Goal: Check status: Check status

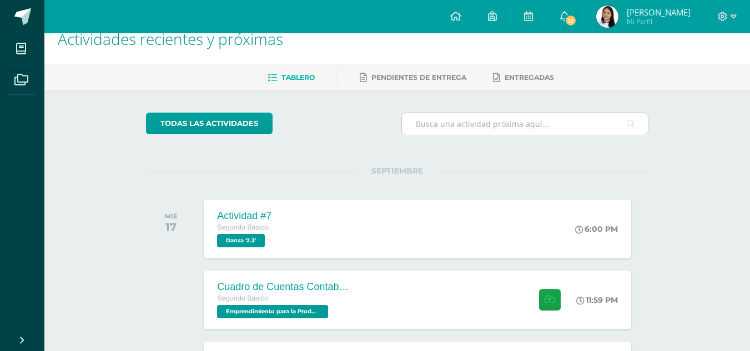
scroll to position [22, 0]
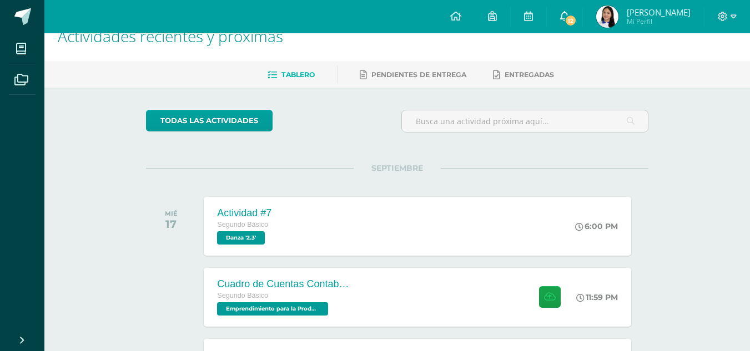
click at [577, 23] on span "12" at bounding box center [570, 20] width 12 height 12
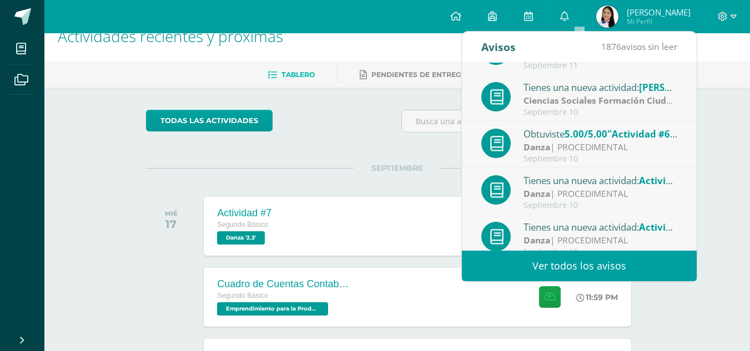
scroll to position [185, 0]
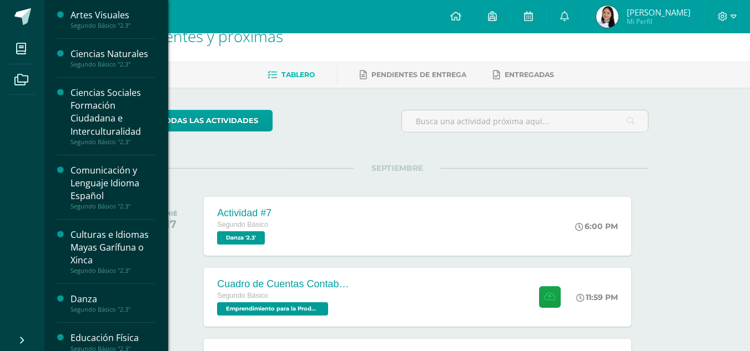
click at [162, 175] on div "Artes Visuales Segundo Básico "2.3" Ciencias Naturales Segundo Básico "2.3" Cie…" at bounding box center [106, 175] width 124 height 351
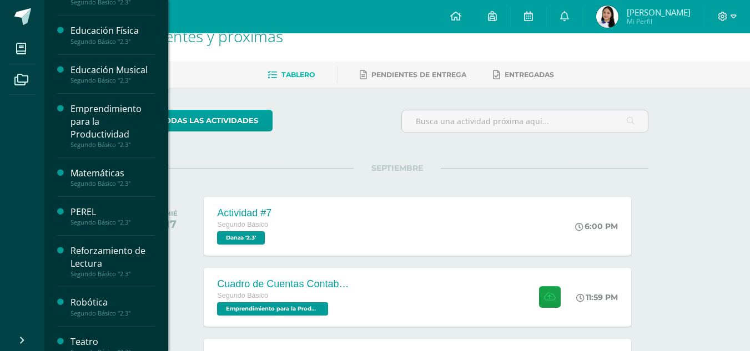
click at [127, 177] on div "Matemáticas" at bounding box center [112, 173] width 84 height 13
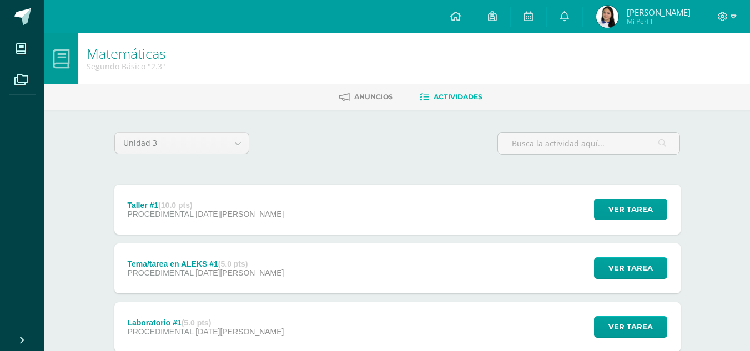
click at [618, 15] on img at bounding box center [607, 17] width 22 height 22
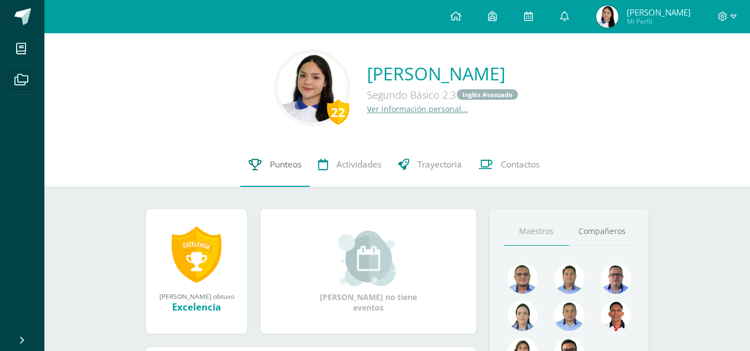
click at [250, 163] on icon at bounding box center [255, 165] width 13 height 12
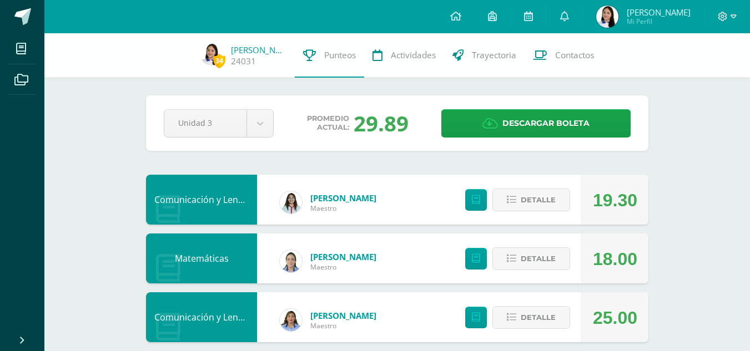
scroll to position [22, 0]
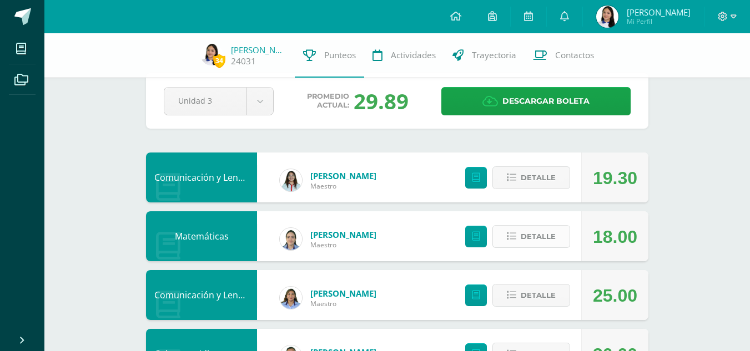
click at [529, 239] on span "Detalle" at bounding box center [538, 236] width 35 height 21
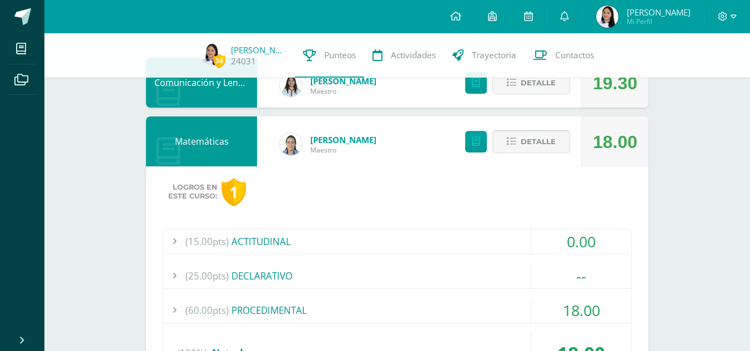
scroll to position [155, 0]
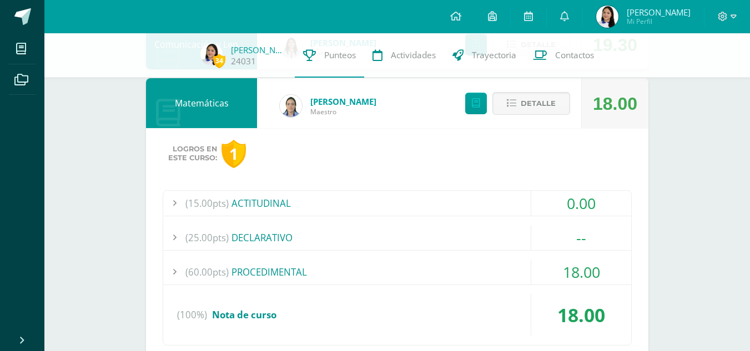
click at [403, 274] on div "(60.00pts) PROCEDIMENTAL" at bounding box center [397, 272] width 468 height 25
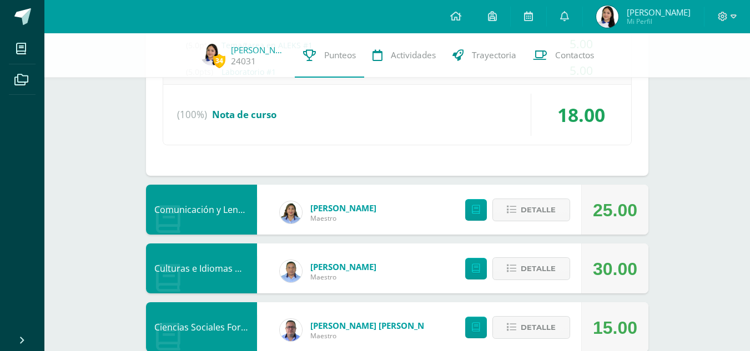
scroll to position [444, 0]
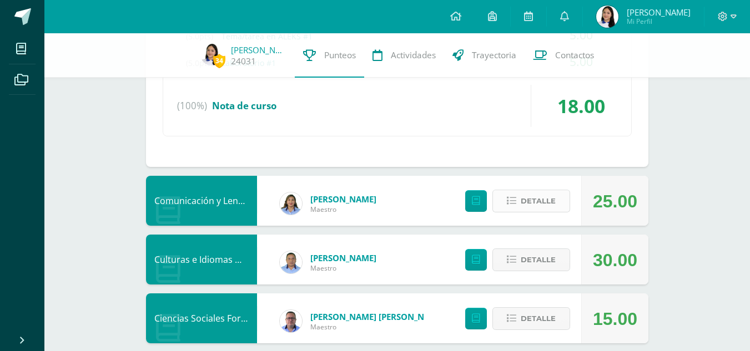
click at [525, 201] on span "Detalle" at bounding box center [538, 201] width 35 height 21
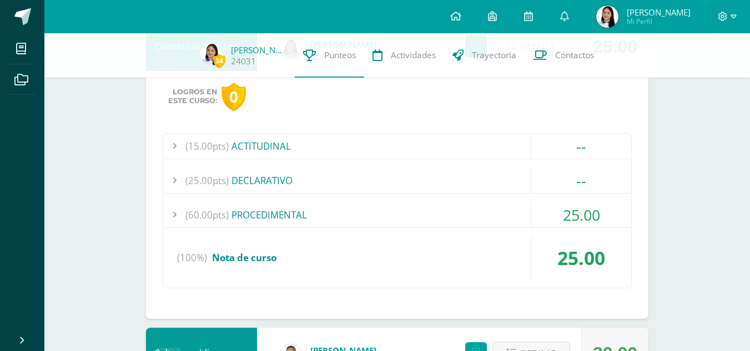
scroll to position [599, 0]
click at [441, 218] on div "(60.00pts) PROCEDIMENTAL" at bounding box center [397, 214] width 468 height 25
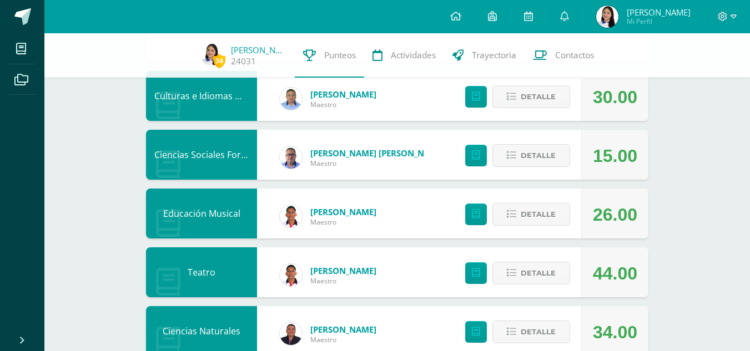
scroll to position [910, 0]
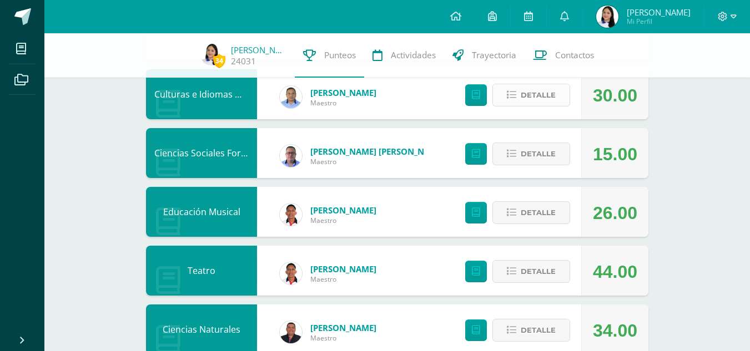
click at [508, 101] on button "Detalle" at bounding box center [531, 95] width 78 height 23
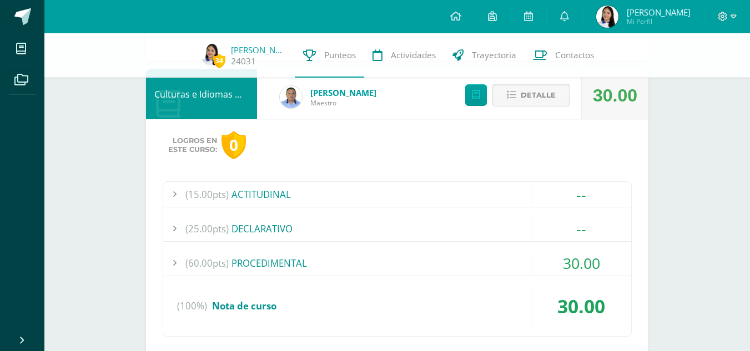
scroll to position [932, 0]
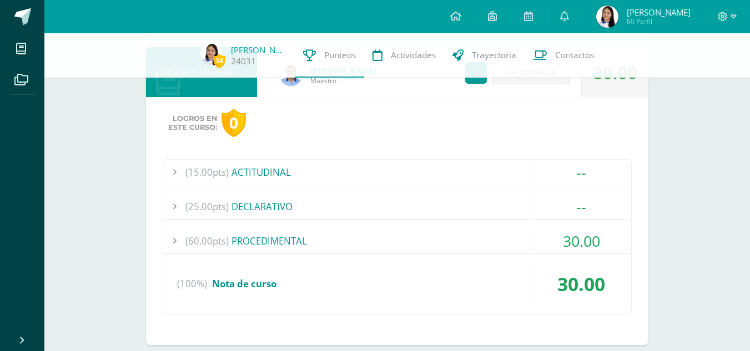
click at [415, 241] on div "(60.00pts) PROCEDIMENTAL" at bounding box center [397, 241] width 468 height 25
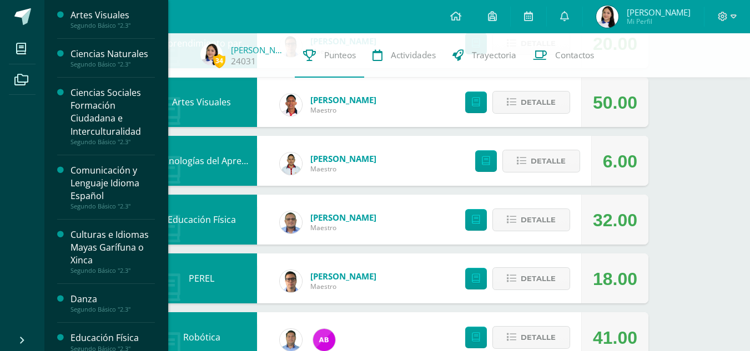
scroll to position [307, 0]
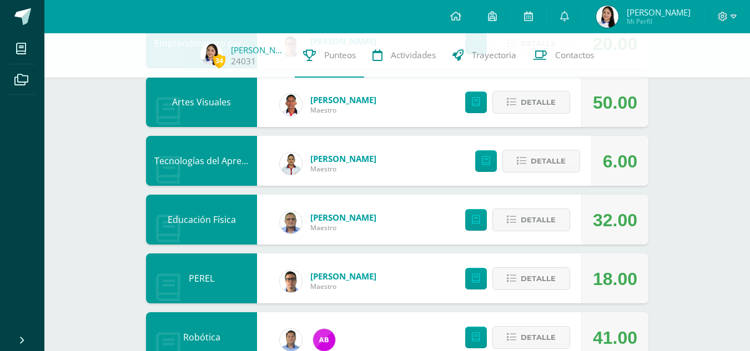
click at [164, 52] on div "34 Melany Argueta 24031 Punteos Actividades Trayectoria Contactos" at bounding box center [375, 55] width 750 height 44
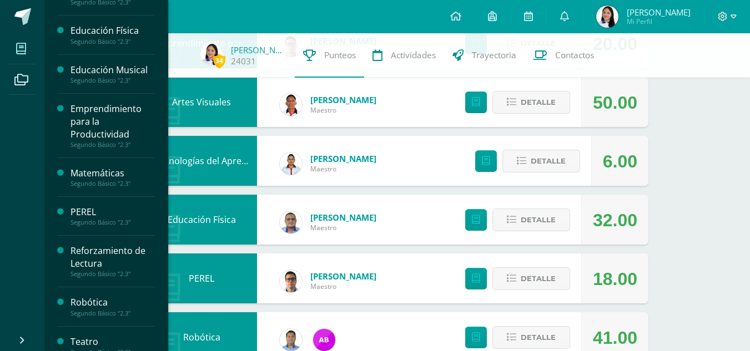
click at [22, 46] on icon at bounding box center [21, 48] width 10 height 11
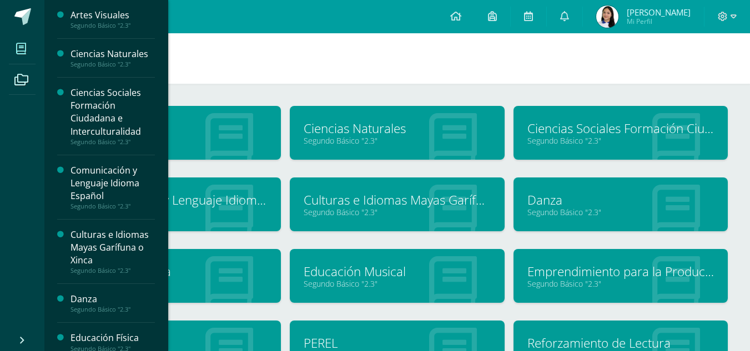
click at [138, 55] on div "Ciencias Naturales" at bounding box center [112, 54] width 84 height 13
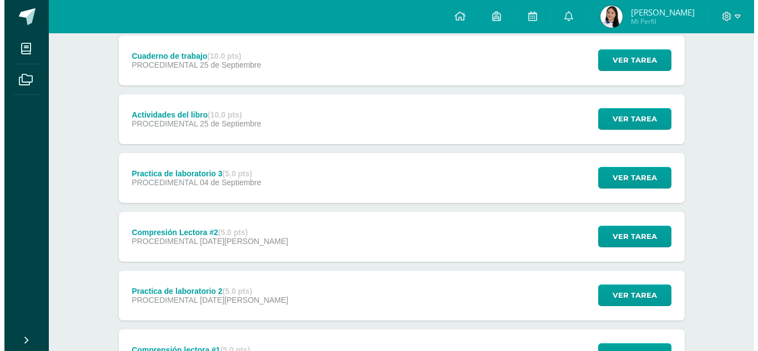
scroll to position [444, 0]
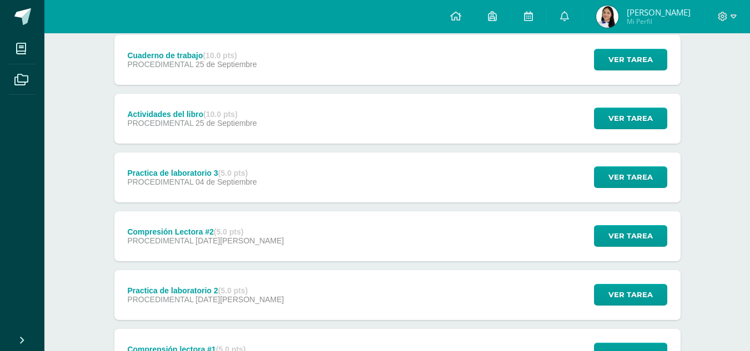
click at [309, 214] on div "Compresión Lectora #2 (5.0 pts) PROCEDIMENTAL [DATE][PERSON_NAME] Ver tarea Com…" at bounding box center [397, 236] width 566 height 50
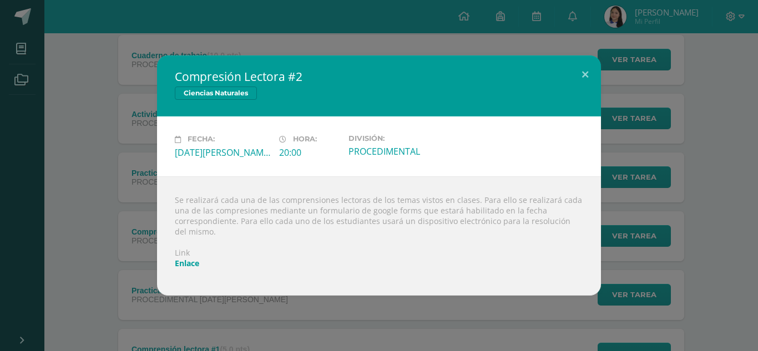
click at [181, 259] on link "Enlace" at bounding box center [187, 263] width 24 height 11
